Goal: Navigation & Orientation: Find specific page/section

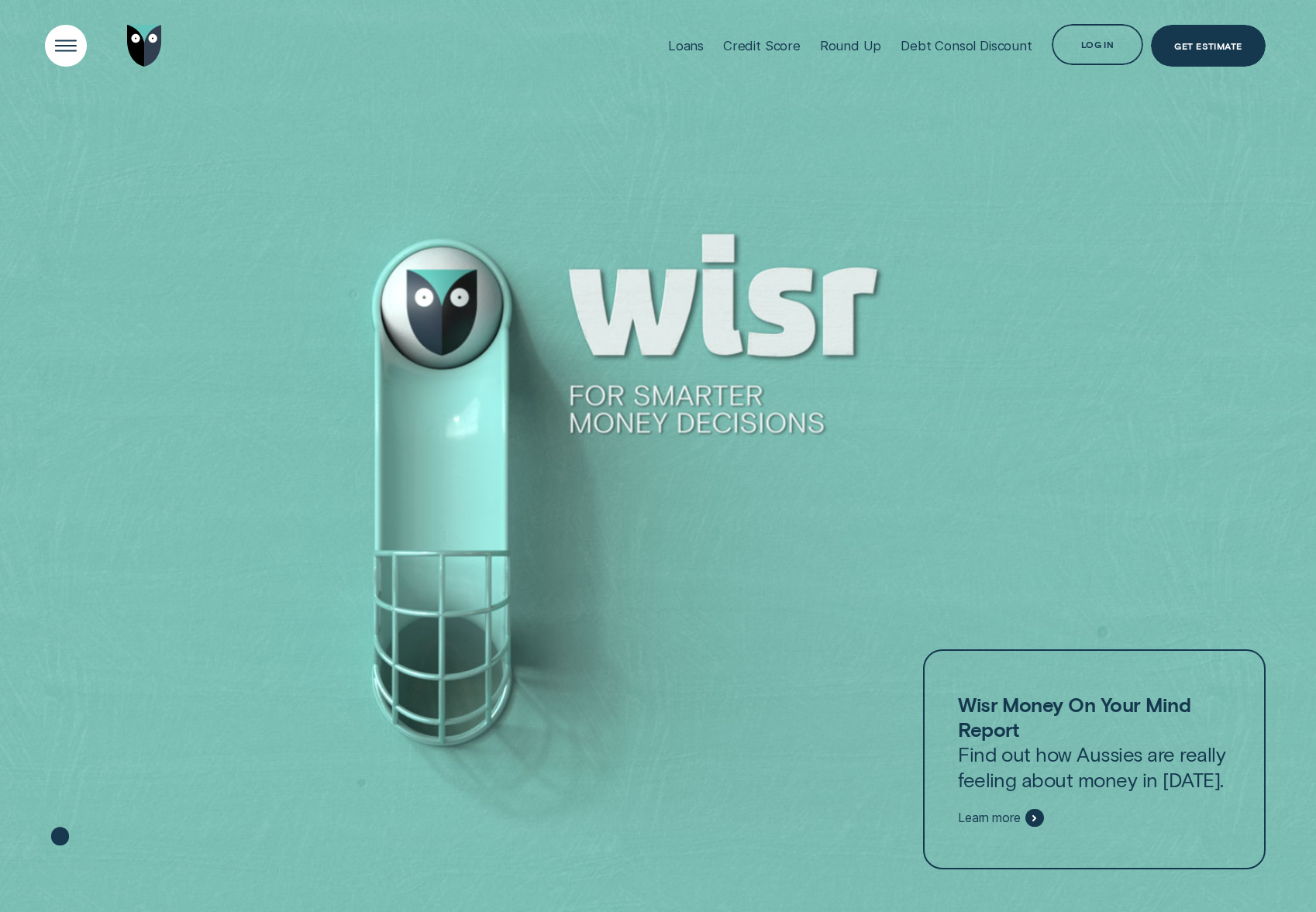
click at [55, 39] on div "Open Menu" at bounding box center [65, 46] width 59 height 59
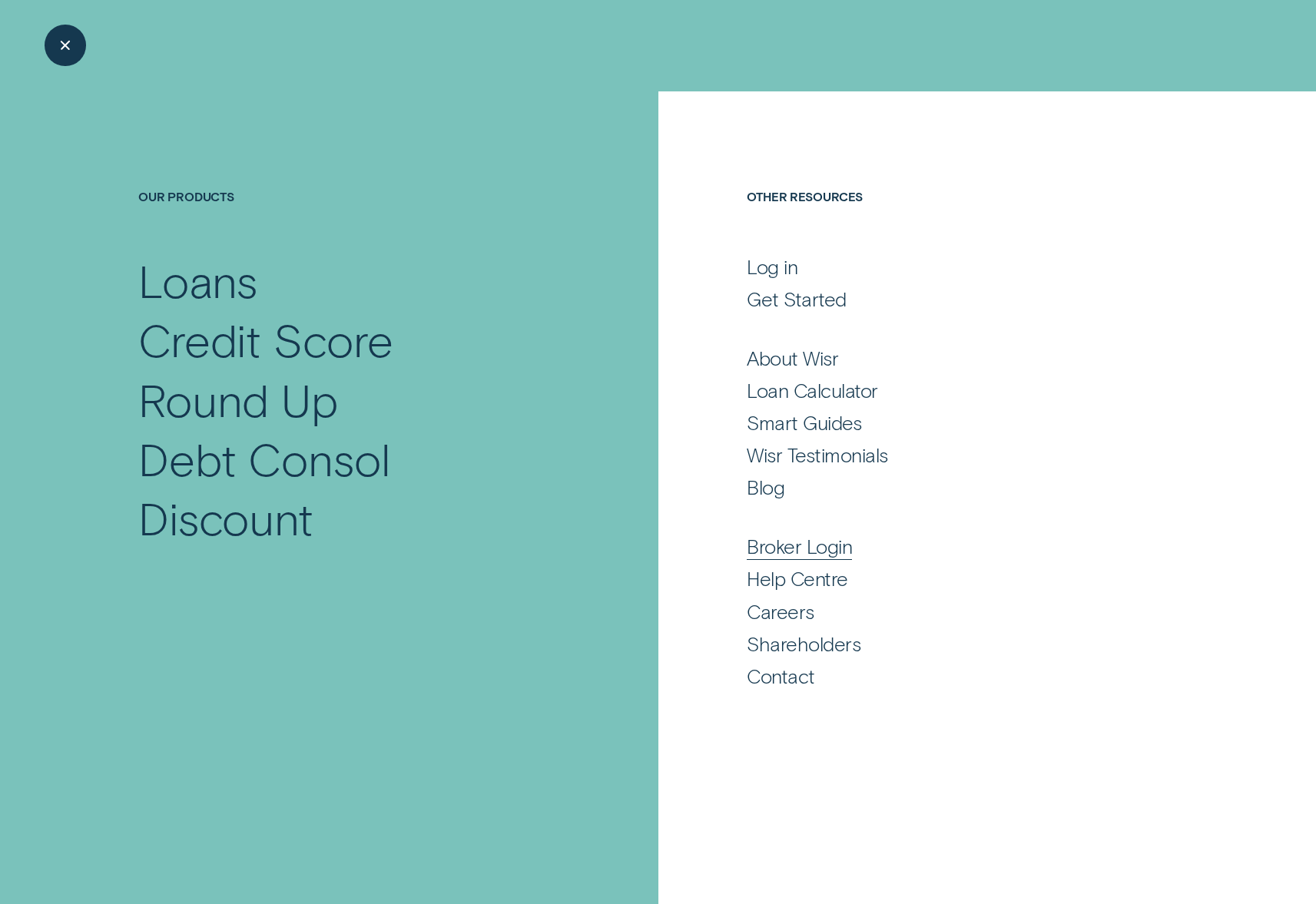
click at [799, 544] on div "Broker Login" at bounding box center [799, 546] width 105 height 25
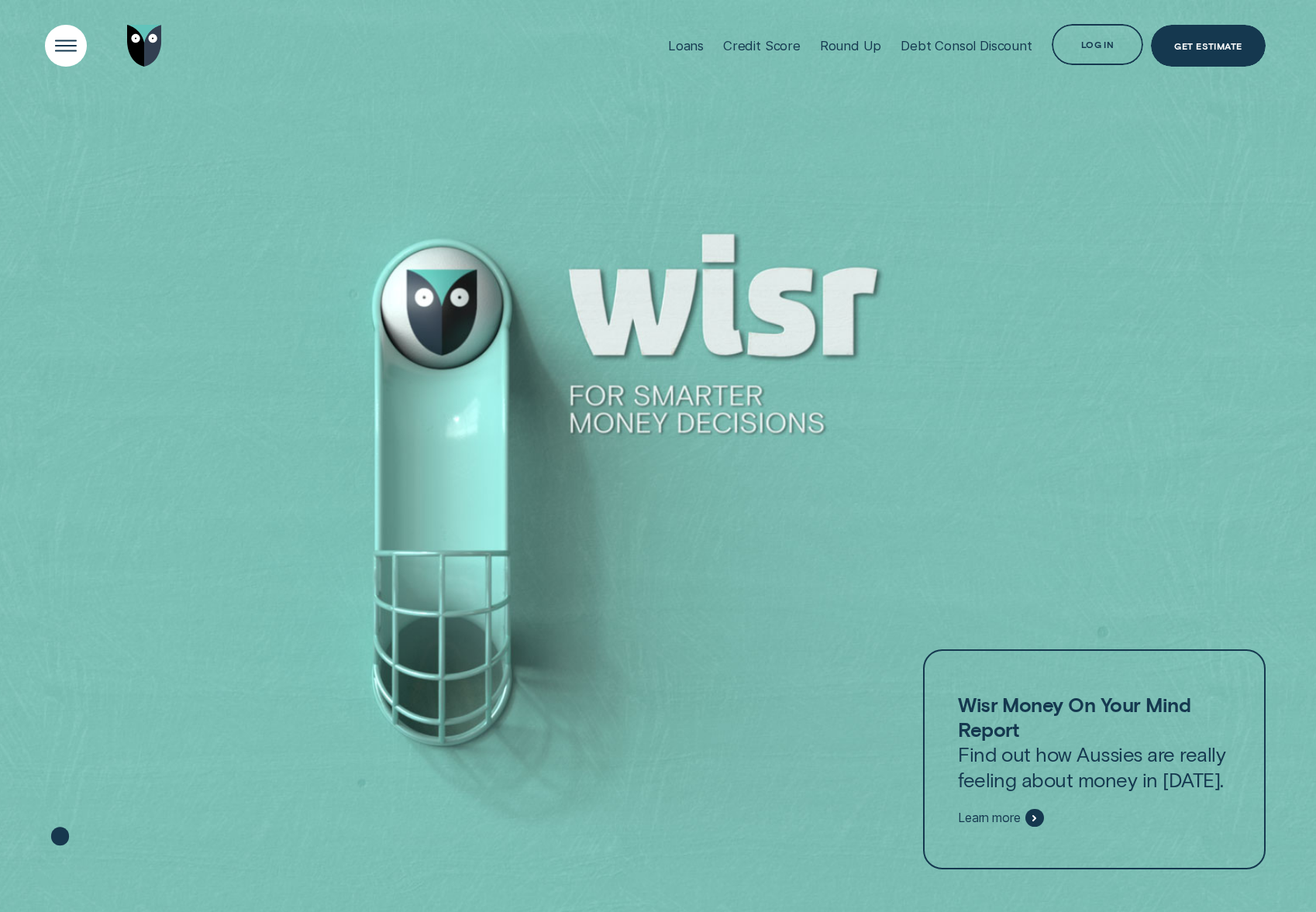
click at [67, 53] on div "Open Menu" at bounding box center [65, 46] width 59 height 59
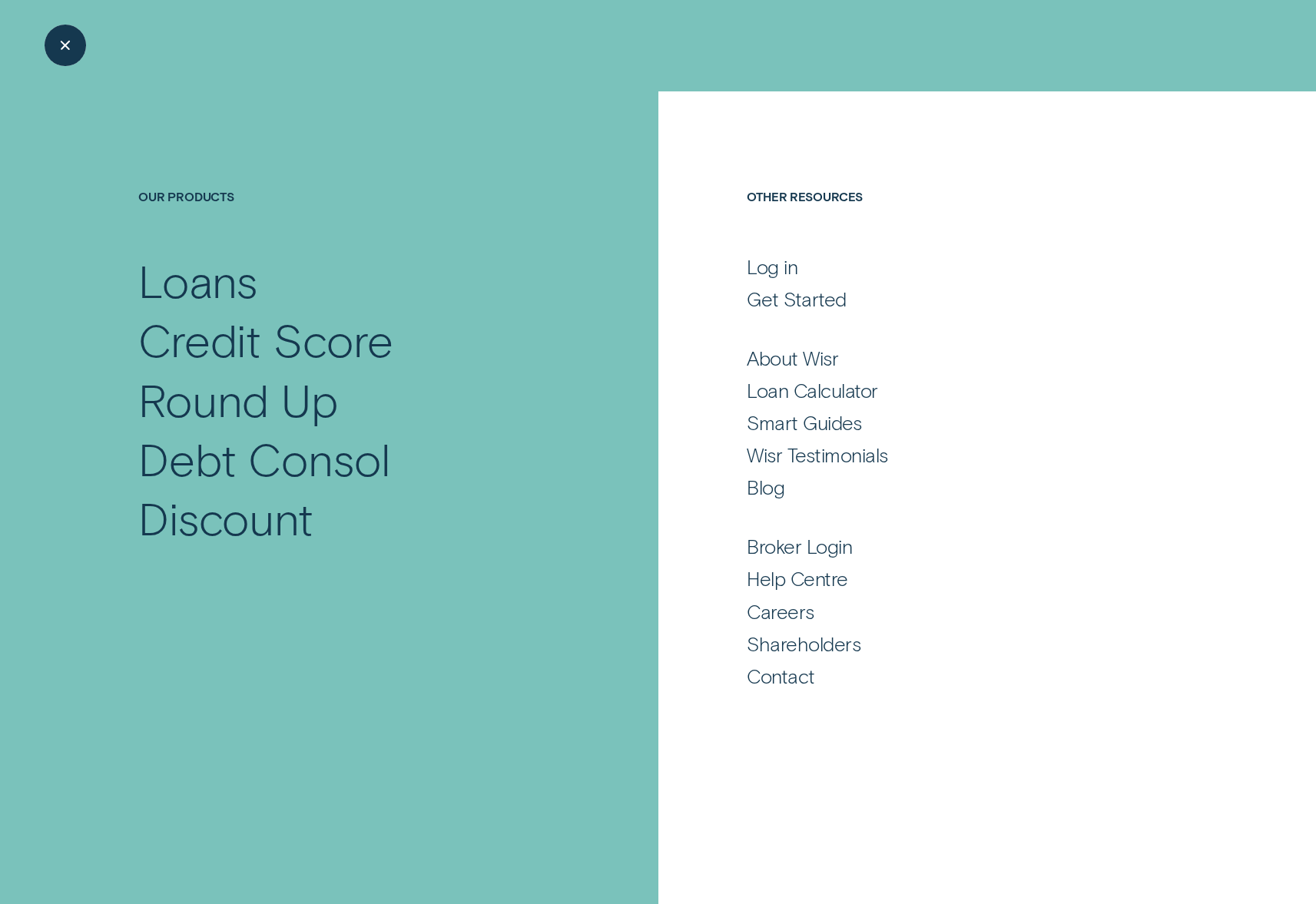
click at [69, 46] on div "Close Menu" at bounding box center [65, 46] width 59 height 58
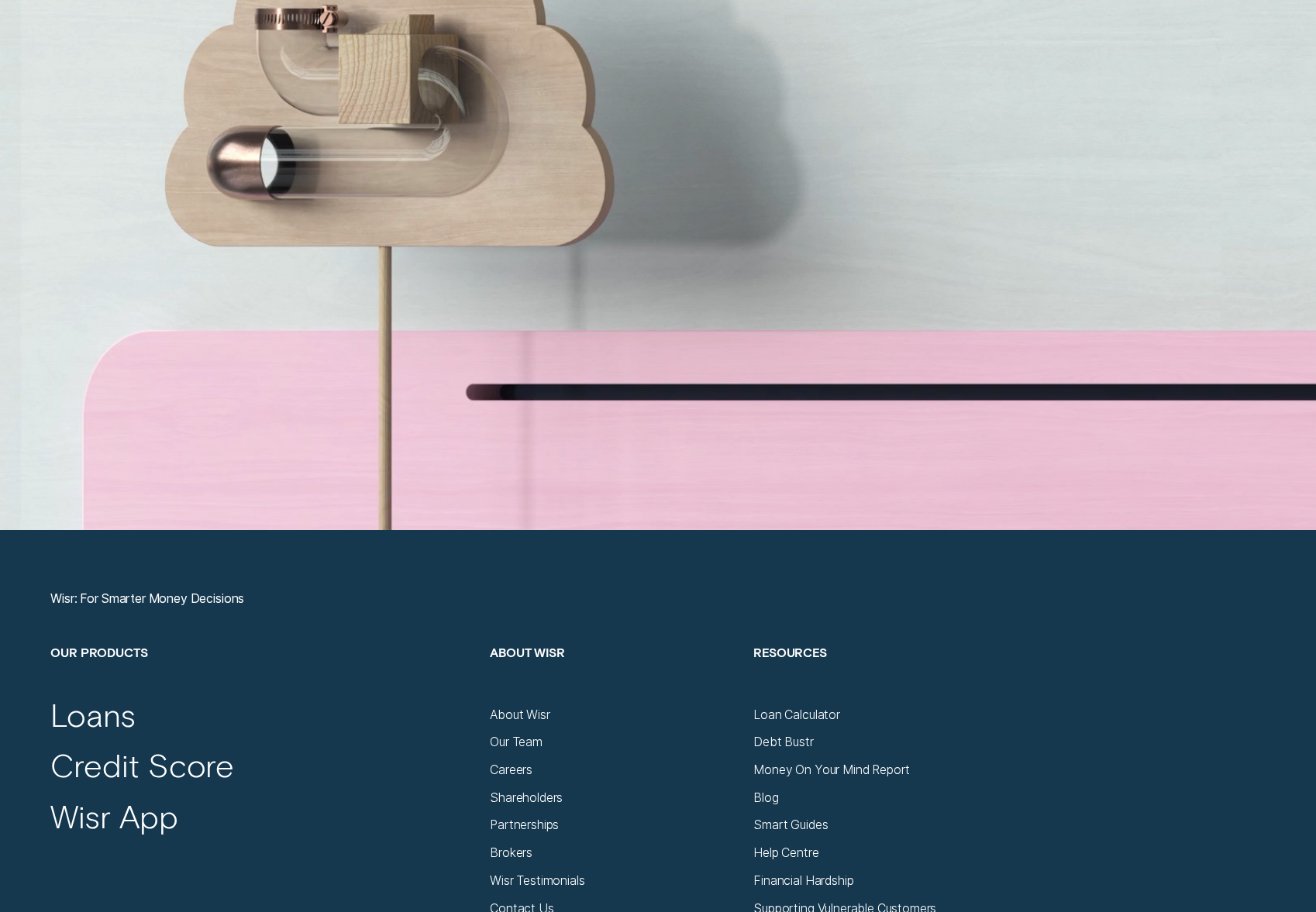
scroll to position [6072, 0]
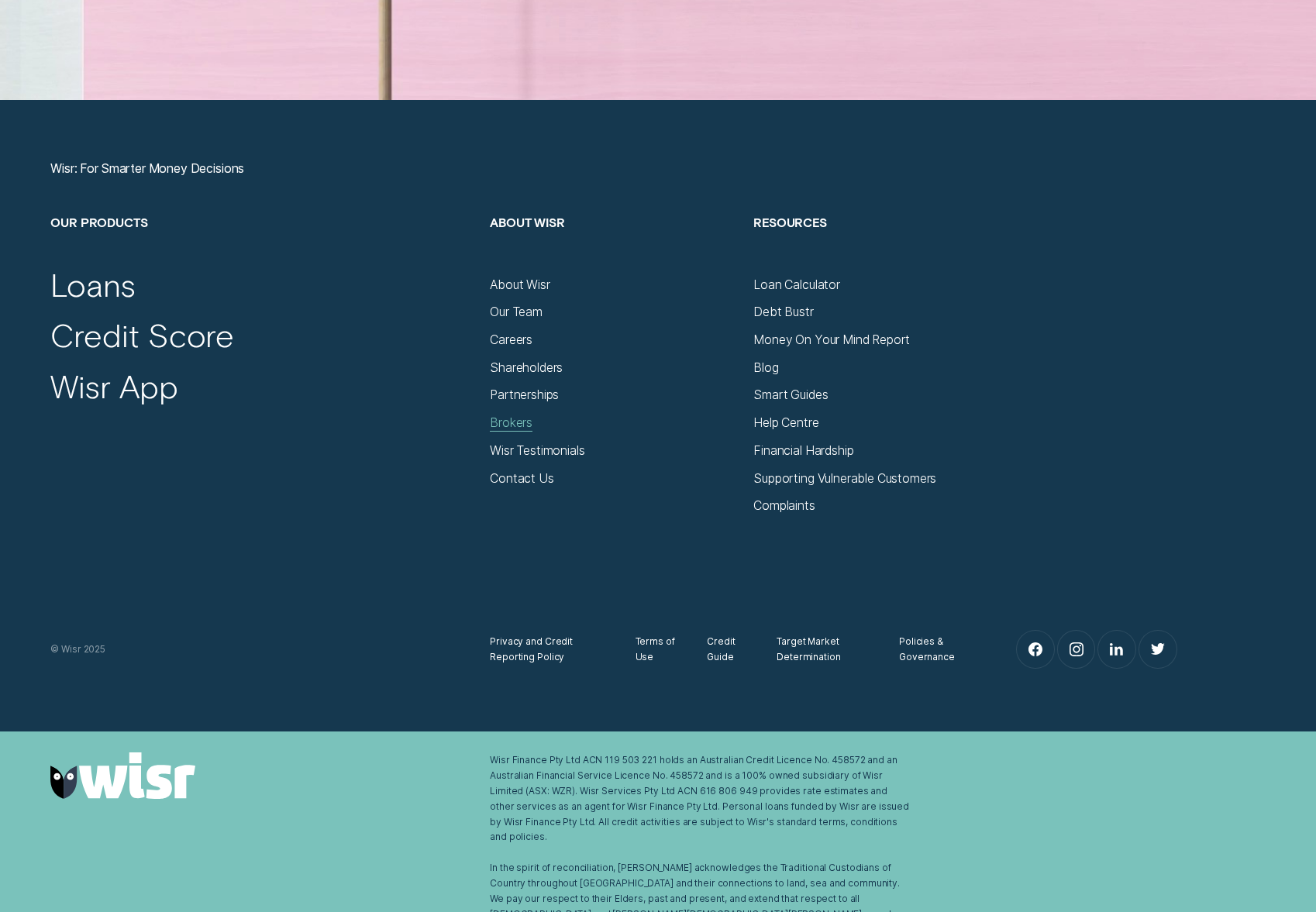
click at [516, 424] on div "Brokers" at bounding box center [511, 422] width 42 height 16
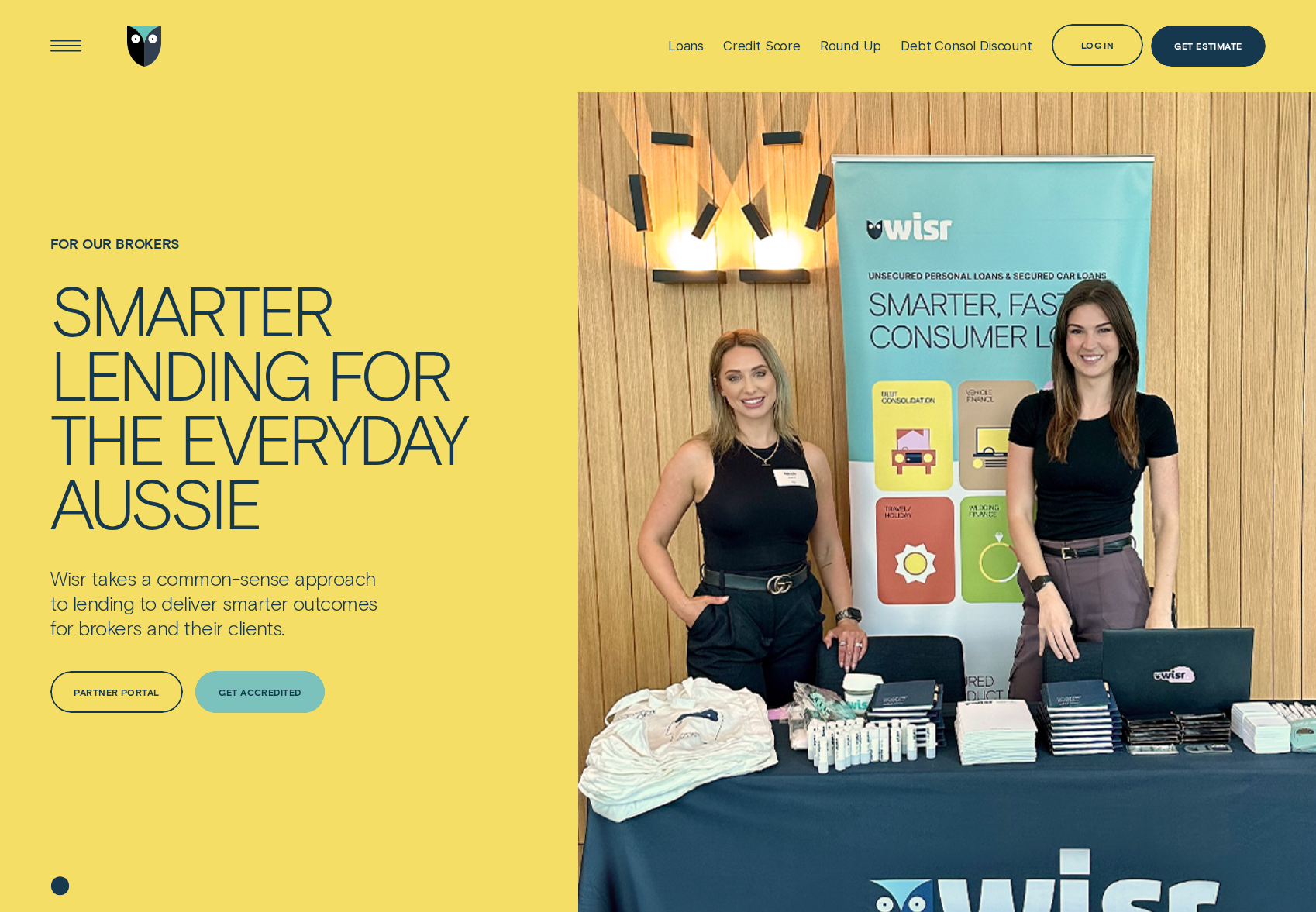
click at [231, 690] on div "Get Accredited" at bounding box center [260, 692] width 83 height 7
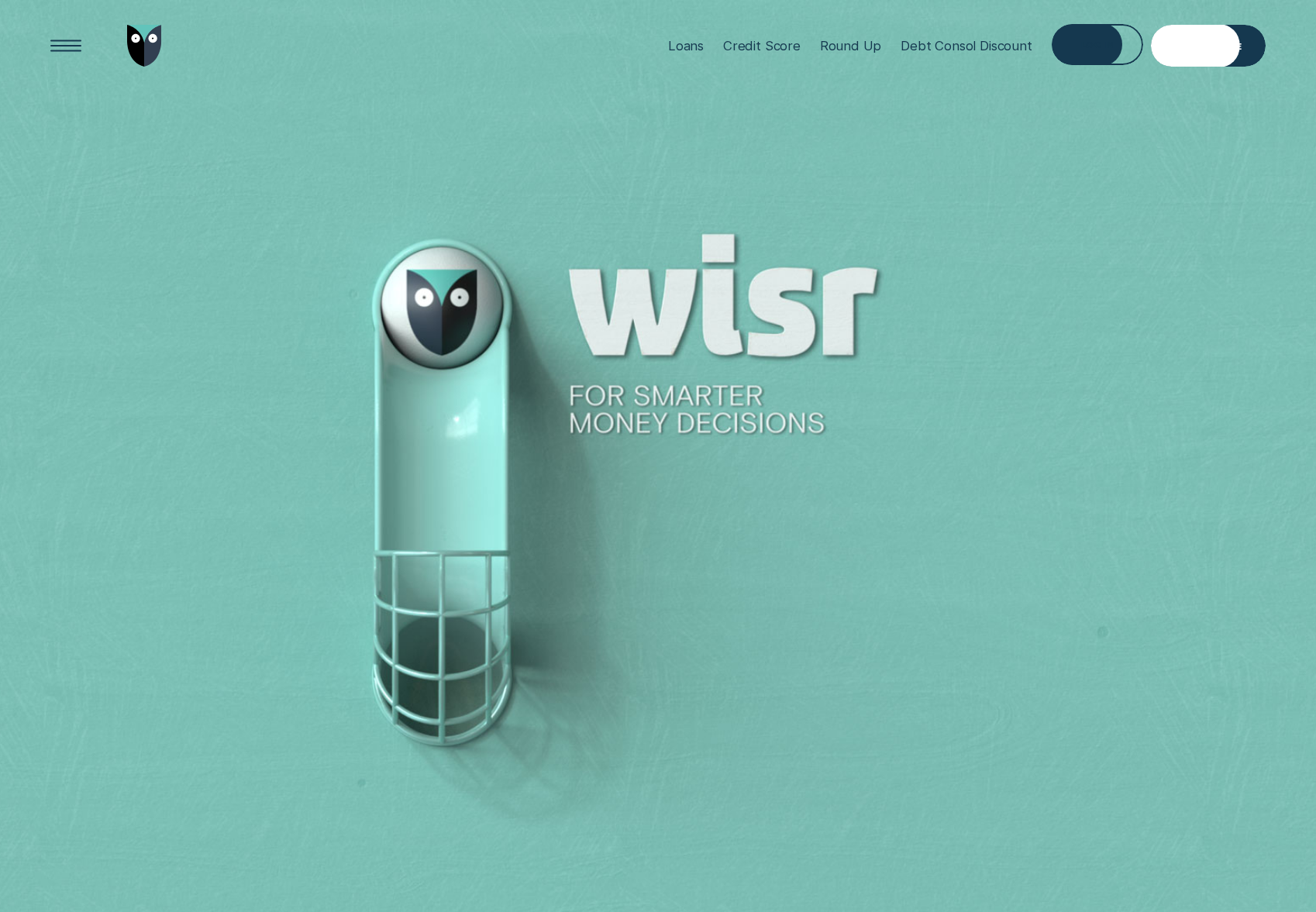
scroll to position [6072, 0]
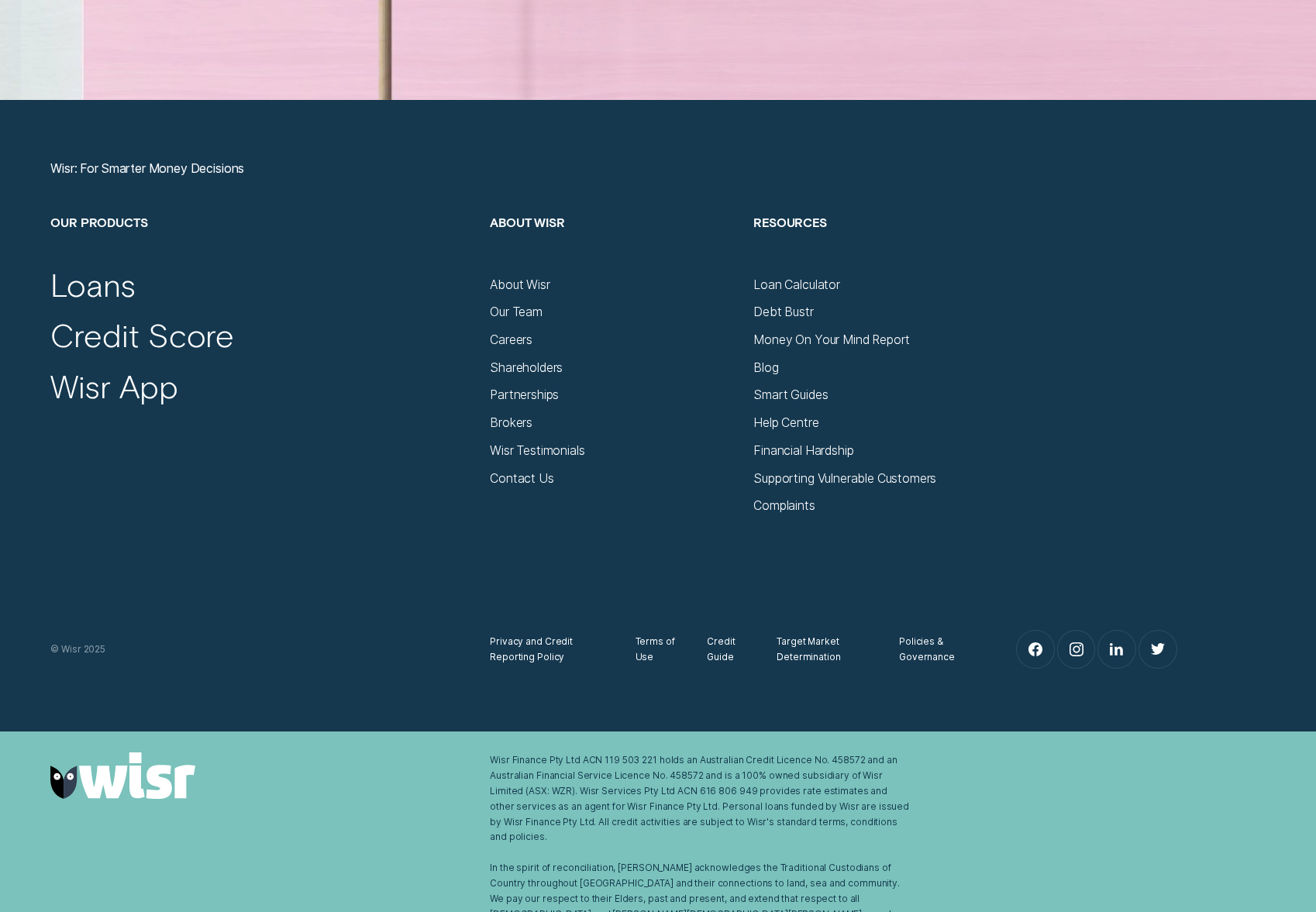
click at [496, 432] on div "Wisr Testimonials" at bounding box center [613, 444] width 248 height 28
click at [507, 423] on div "Brokers" at bounding box center [511, 422] width 42 height 16
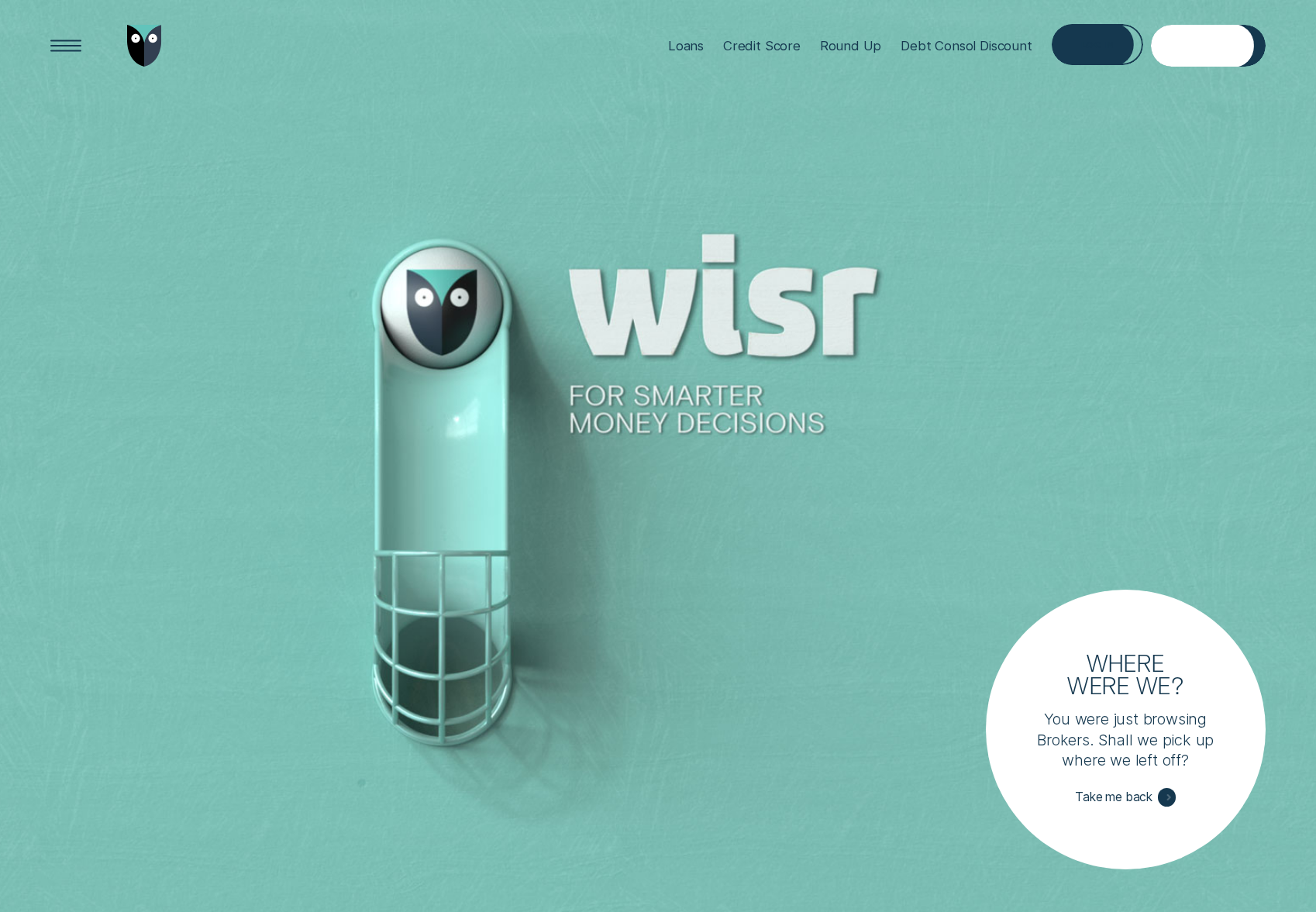
scroll to position [6072, 0]
